Goal: Browse casually: Explore the website without a specific task or goal

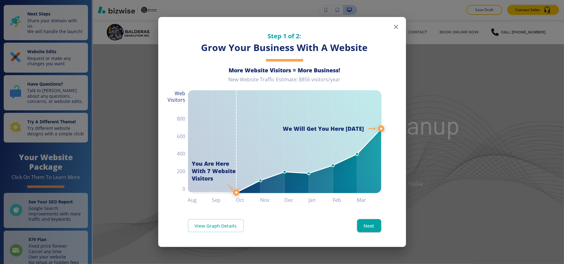
click at [394, 27] on icon "button" at bounding box center [395, 26] width 7 height 7
